Goal: Check status

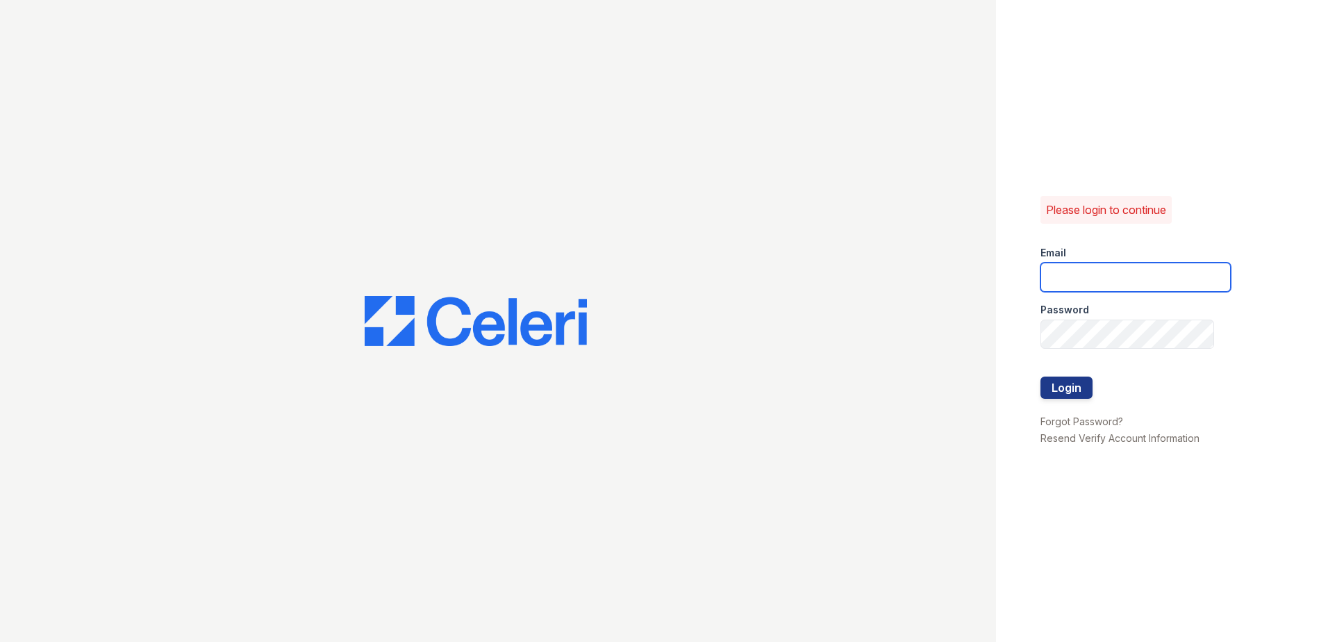
type input "[EMAIL_ADDRESS][PERSON_NAME][DOMAIN_NAME]"
click at [1058, 374] on div at bounding box center [1135, 363] width 190 height 28
click at [1062, 385] on button "Login" at bounding box center [1066, 387] width 52 height 22
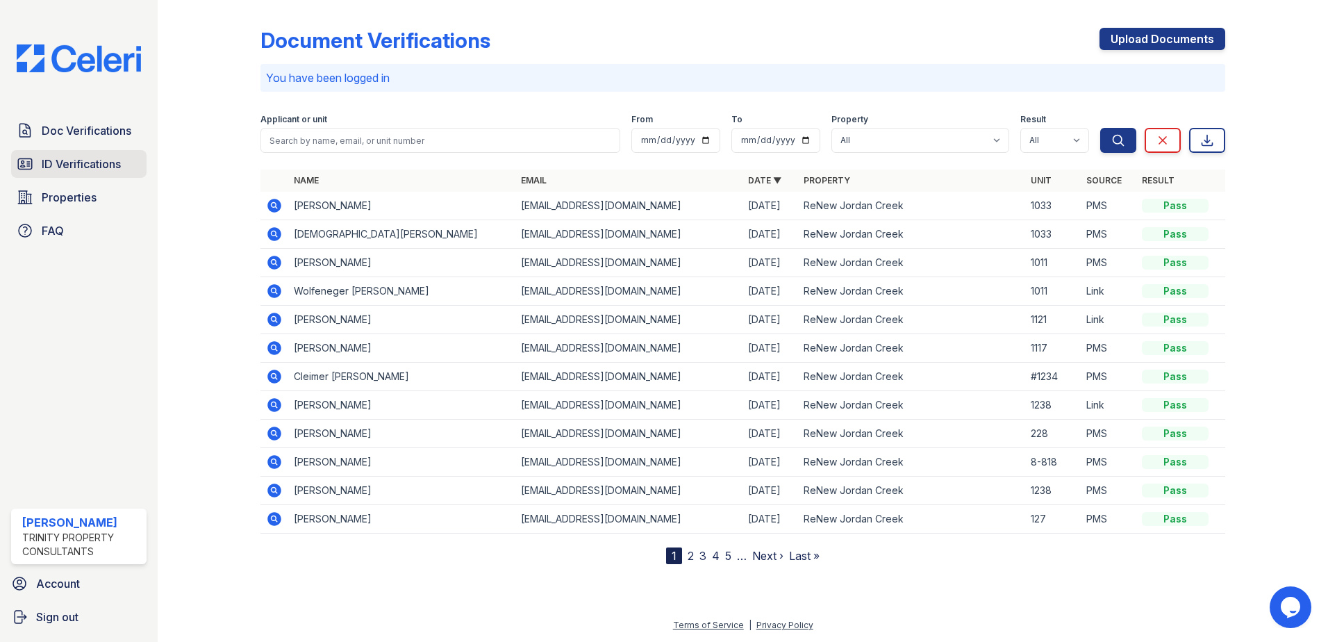
click at [63, 165] on span "ID Verifications" at bounding box center [81, 164] width 79 height 17
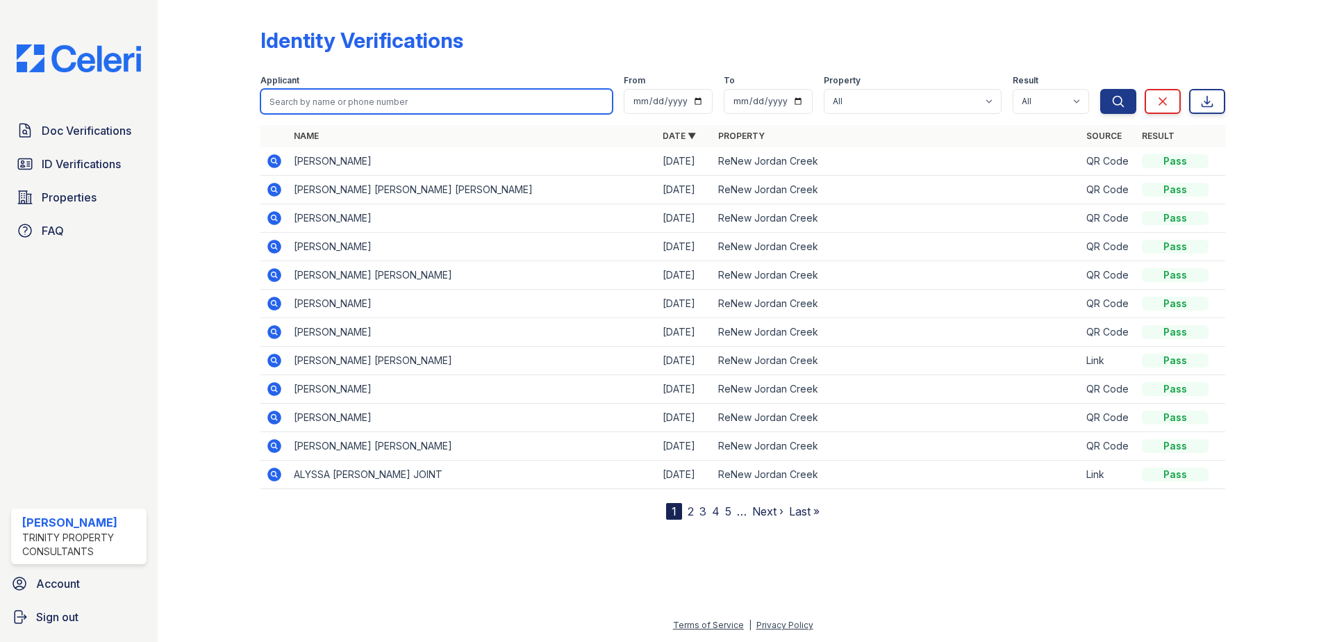
click at [391, 96] on input "search" at bounding box center [436, 101] width 352 height 25
click at [340, 101] on input "search" at bounding box center [436, 101] width 352 height 25
type input "nizzi"
click at [1100, 89] on button "Search" at bounding box center [1118, 101] width 36 height 25
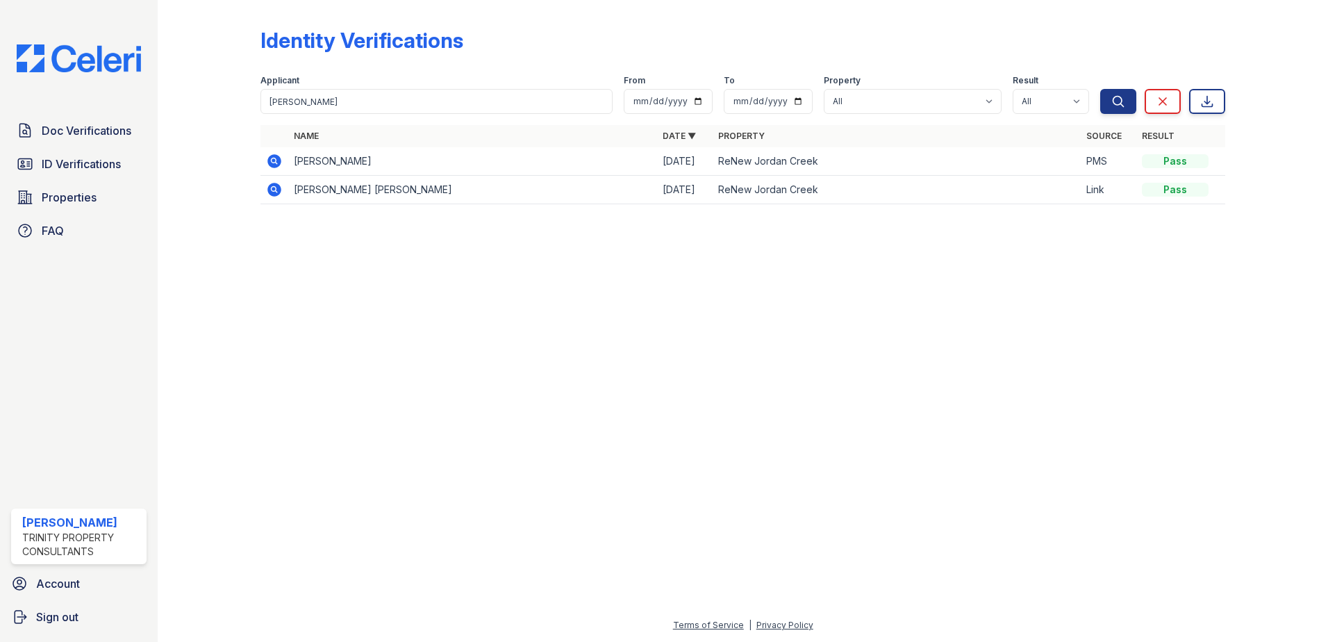
click at [274, 185] on icon at bounding box center [274, 190] width 14 height 14
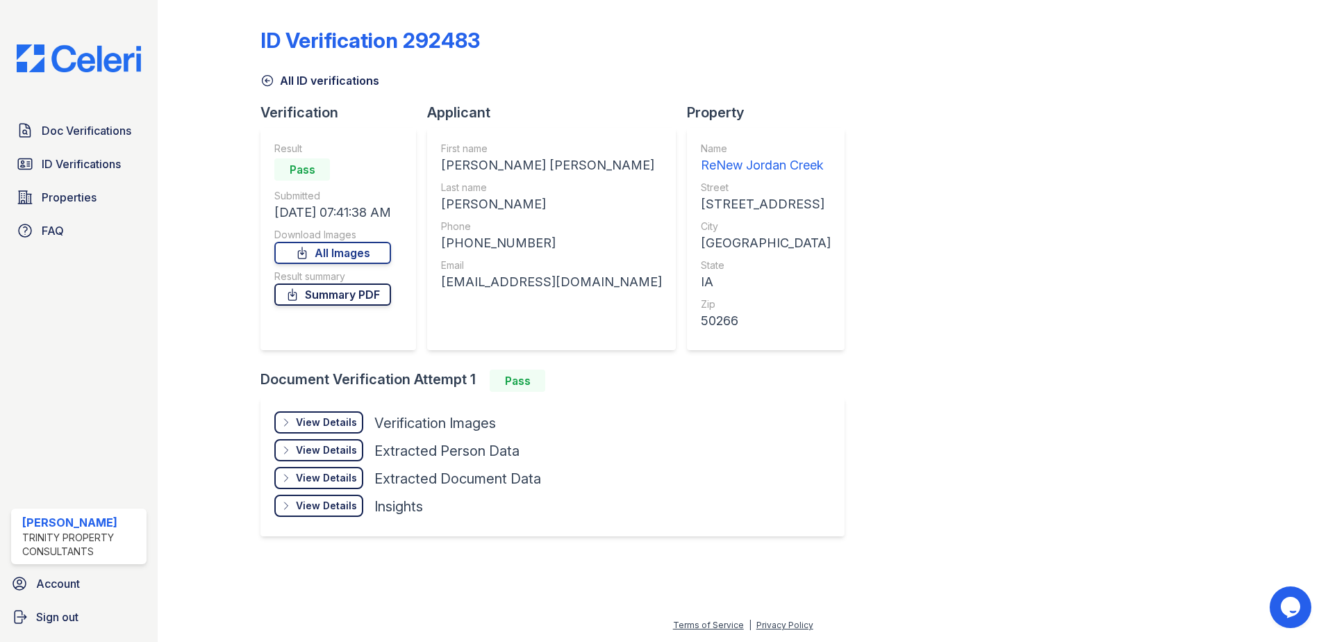
click at [336, 300] on link "Summary PDF" at bounding box center [332, 294] width 117 height 22
click at [334, 257] on link "All Images" at bounding box center [332, 253] width 117 height 22
